Goal: Check status: Check status

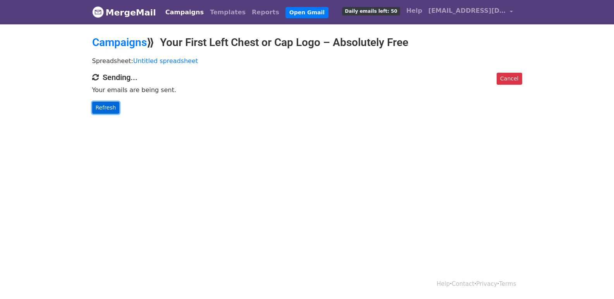
click at [97, 104] on link "Refresh" at bounding box center [105, 108] width 27 height 12
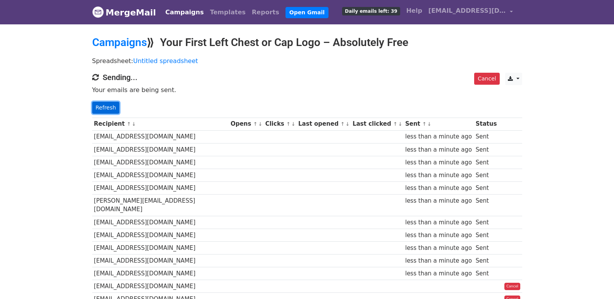
drag, startPoint x: 99, startPoint y: 109, endPoint x: 161, endPoint y: 157, distance: 78.7
click at [100, 109] on link "Refresh" at bounding box center [105, 108] width 27 height 12
